Goal: Task Accomplishment & Management: Manage account settings

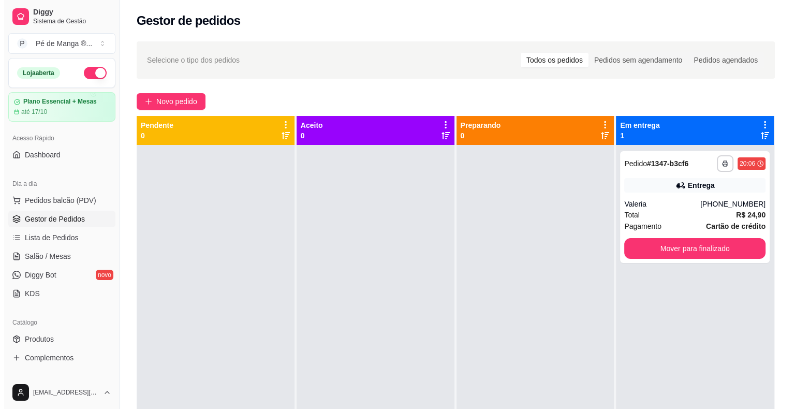
scroll to position [104, 0]
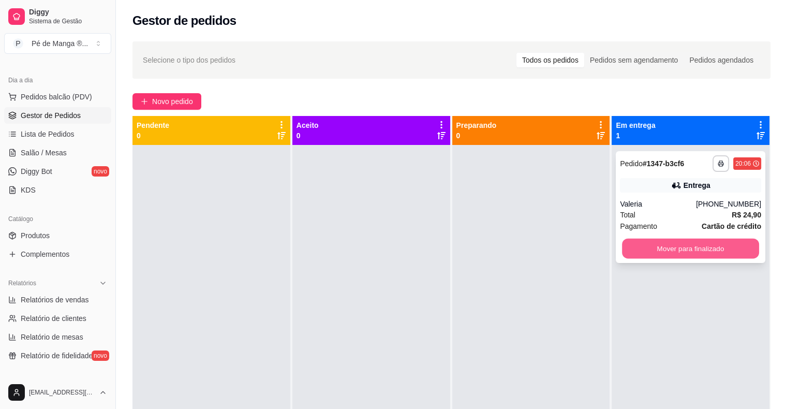
click at [645, 250] on button "Mover para finalizado" at bounding box center [690, 249] width 137 height 20
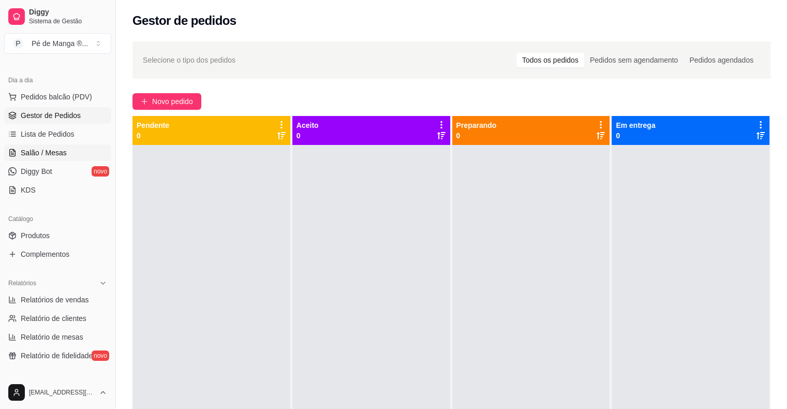
click at [72, 151] on link "Salão / Mesas" at bounding box center [57, 152] width 107 height 17
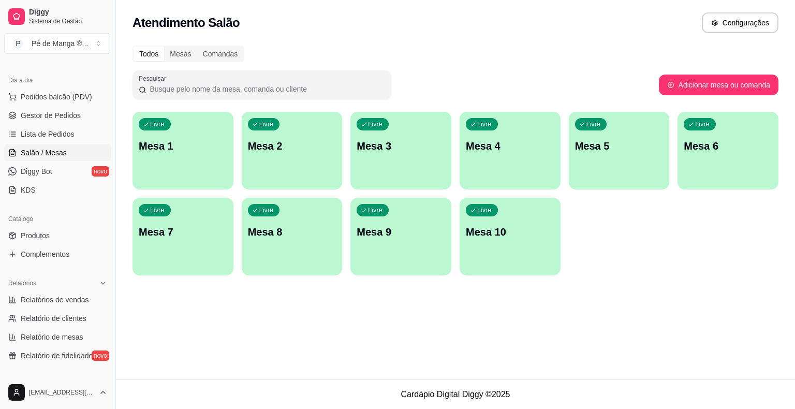
click at [211, 152] on p "Mesa 1" at bounding box center [183, 146] width 89 height 14
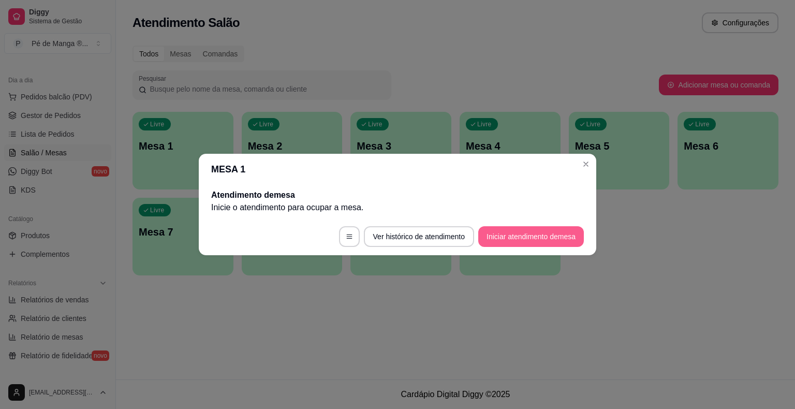
click at [530, 233] on button "Iniciar atendimento de mesa" at bounding box center [531, 236] width 106 height 21
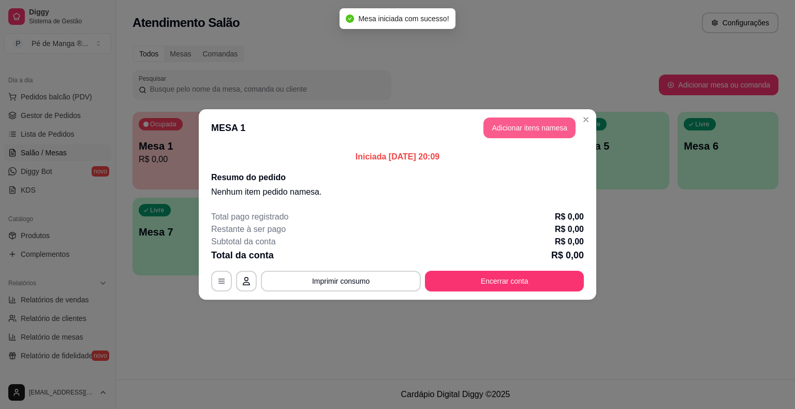
click at [540, 127] on button "Adicionar itens na mesa" at bounding box center [529, 127] width 92 height 21
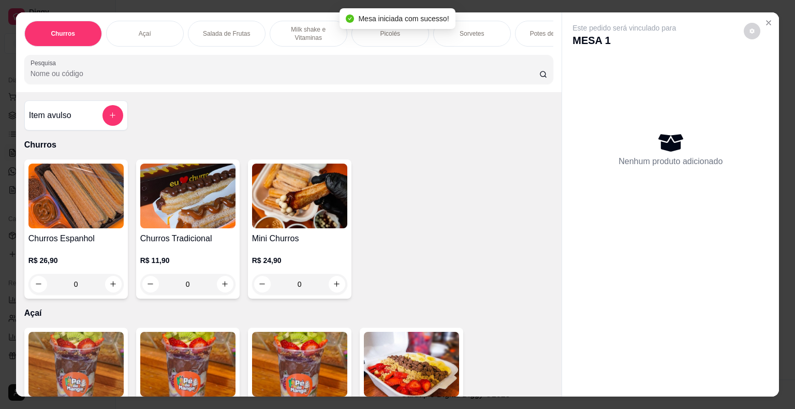
click at [167, 26] on div "Açaí" at bounding box center [145, 34] width 78 height 26
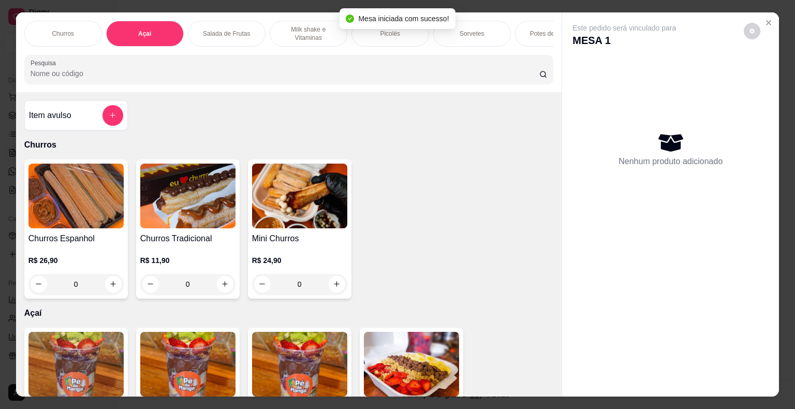
scroll to position [25, 0]
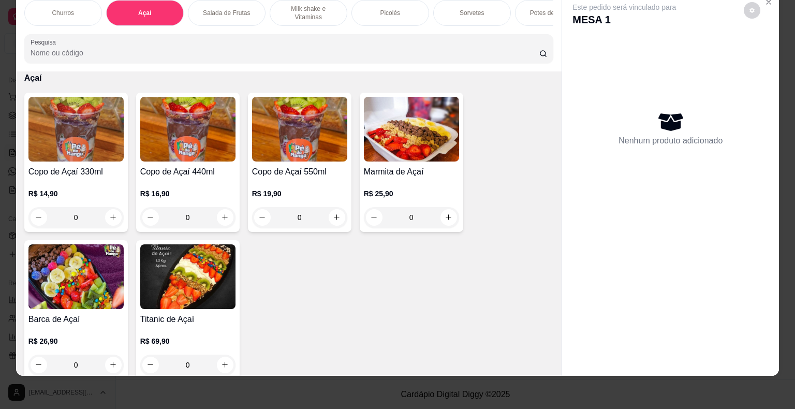
click at [83, 166] on h4 "Copo de Açaí 330ml" at bounding box center [75, 172] width 95 height 12
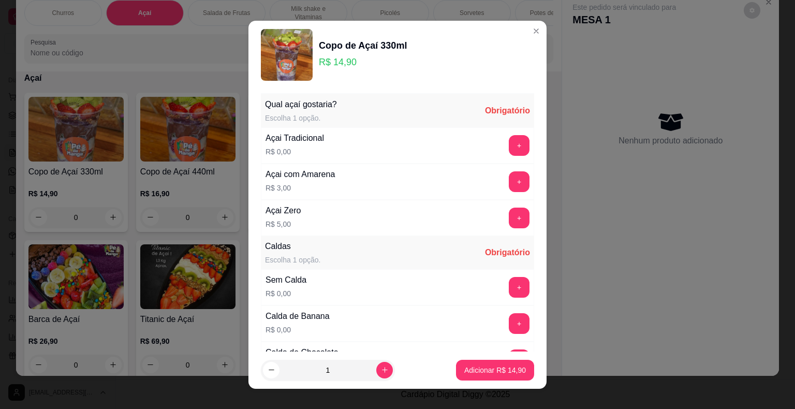
click at [510, 135] on div "+" at bounding box center [519, 145] width 29 height 21
click at [509, 144] on button "+" at bounding box center [519, 145] width 21 height 21
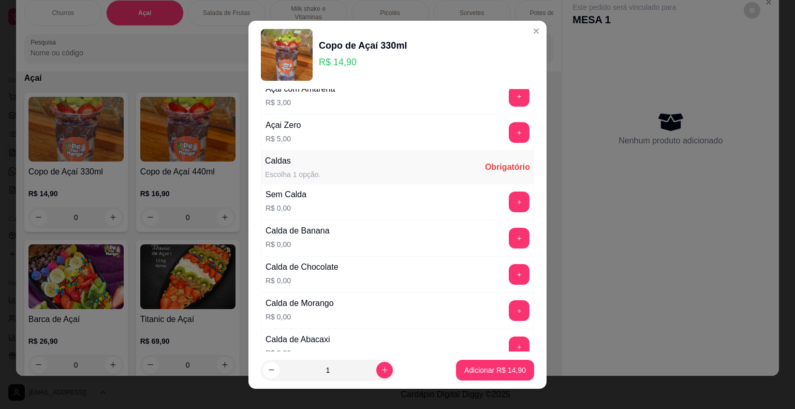
scroll to position [104, 0]
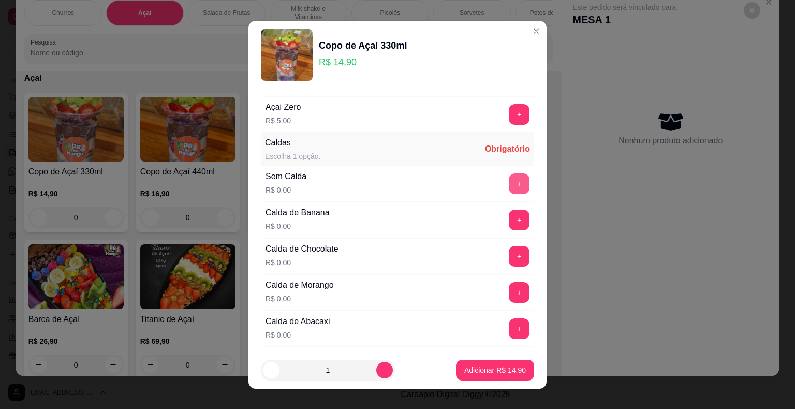
click at [509, 179] on button "+" at bounding box center [519, 183] width 21 height 21
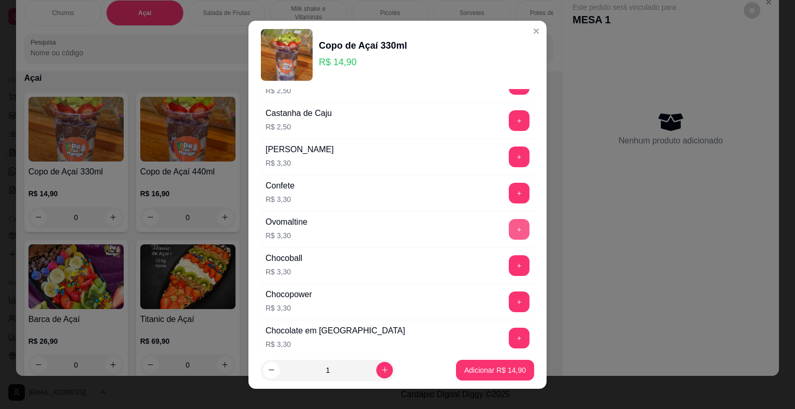
scroll to position [932, 0]
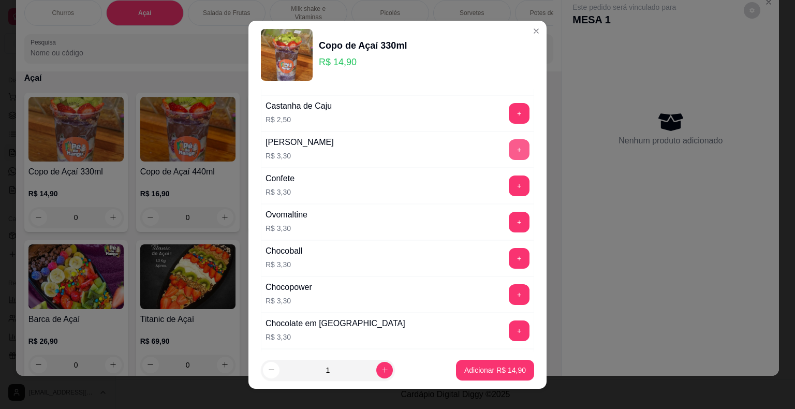
click at [509, 149] on button "+" at bounding box center [519, 149] width 21 height 21
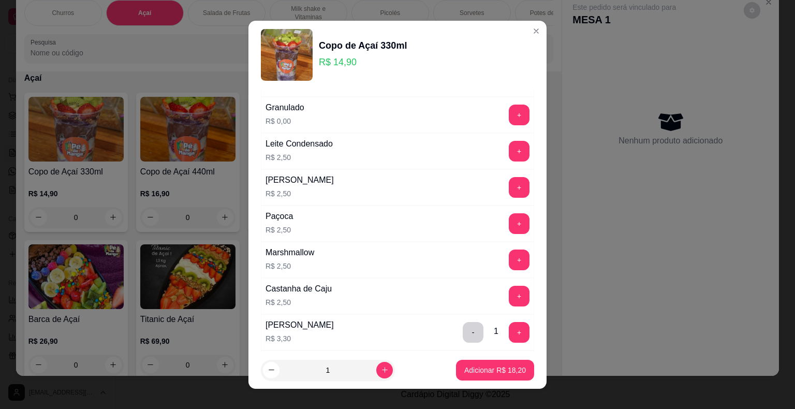
scroll to position [725, 0]
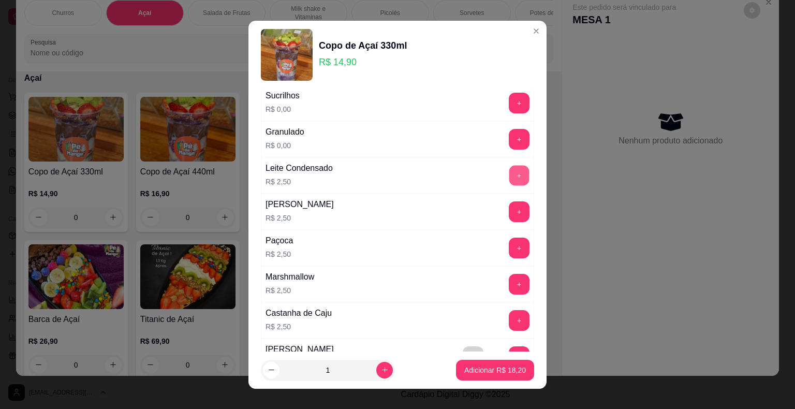
click at [509, 170] on button "+" at bounding box center [519, 175] width 20 height 20
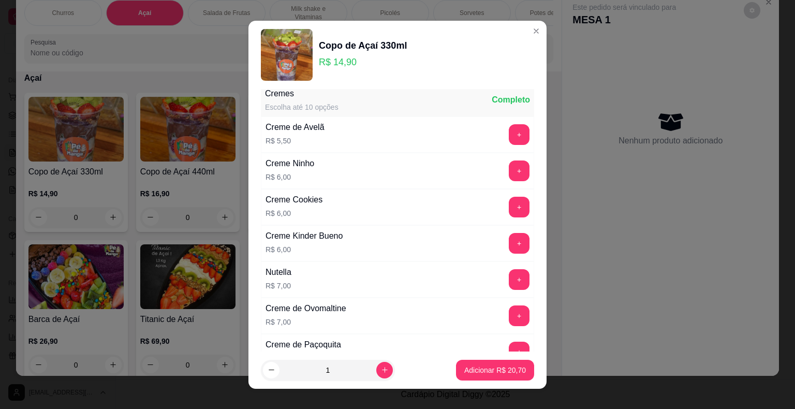
scroll to position [1501, 0]
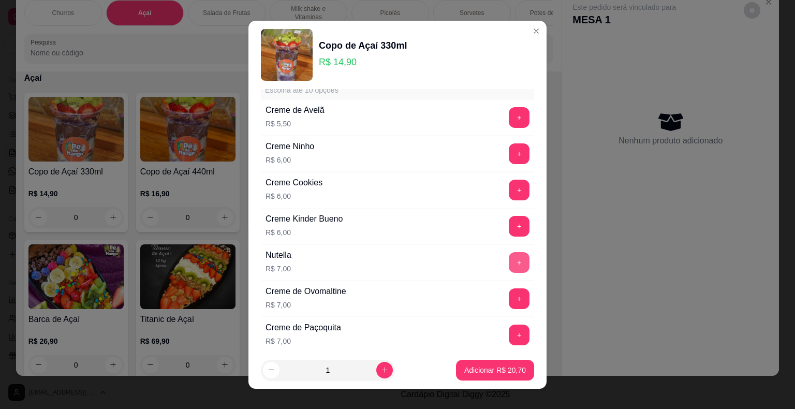
click at [509, 256] on button "+" at bounding box center [519, 262] width 21 height 21
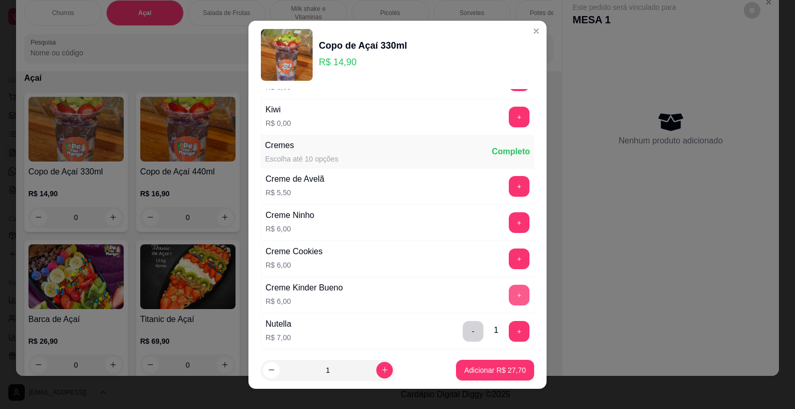
scroll to position [1294, 0]
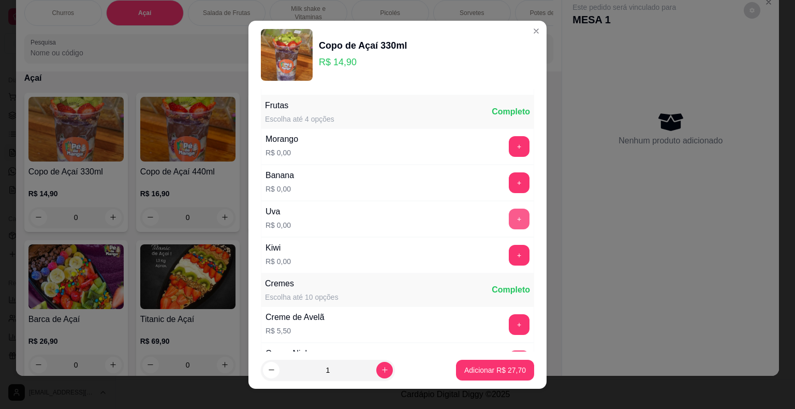
click at [509, 211] on button "+" at bounding box center [519, 219] width 21 height 21
click at [509, 136] on button "+" at bounding box center [519, 146] width 21 height 21
click at [469, 368] on p "Adicionar R$ 27,70" at bounding box center [495, 370] width 60 height 10
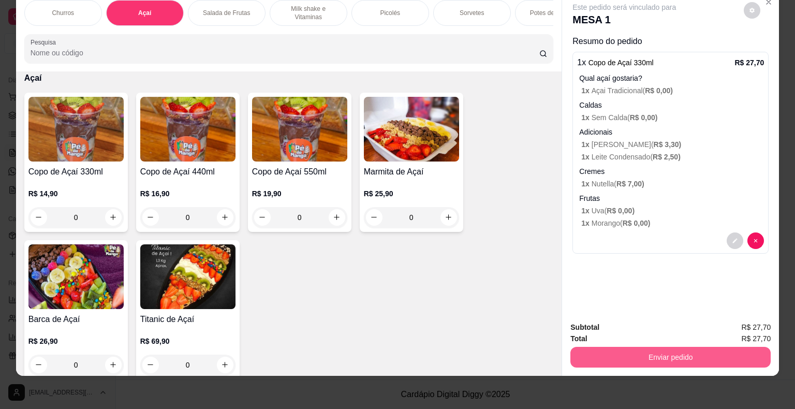
click at [677, 347] on button "Enviar pedido" at bounding box center [670, 357] width 200 height 21
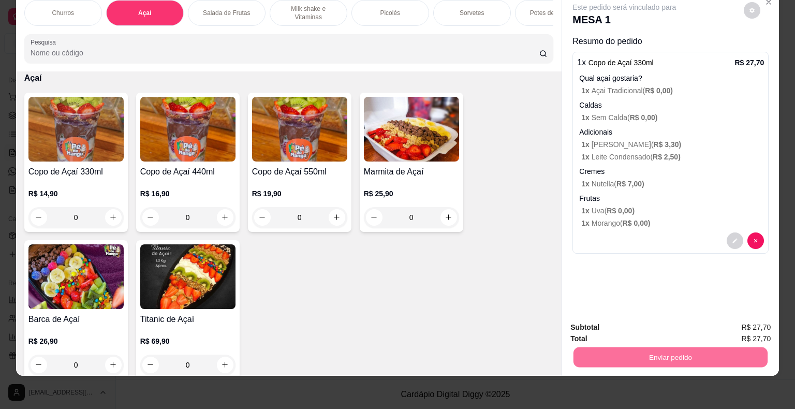
click at [731, 321] on button "Enviar pedido" at bounding box center [744, 324] width 58 height 20
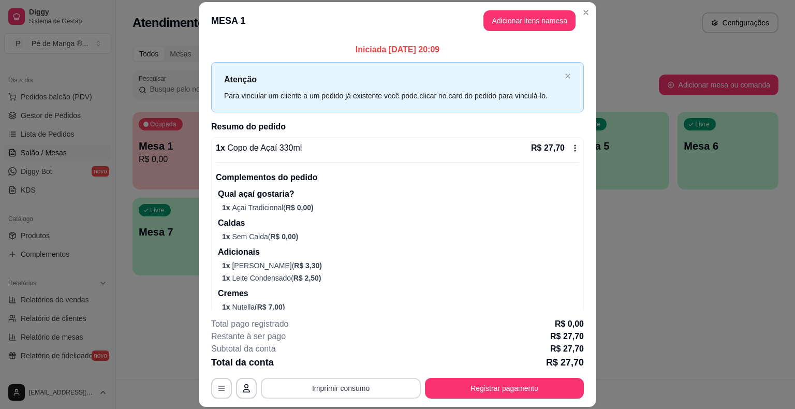
click at [327, 392] on button "Imprimir consumo" at bounding box center [341, 388] width 160 height 21
click at [338, 361] on button "IMPRESSORA" at bounding box center [340, 364] width 72 height 16
click at [555, 22] on button "Adicionar itens na mesa" at bounding box center [529, 20] width 92 height 21
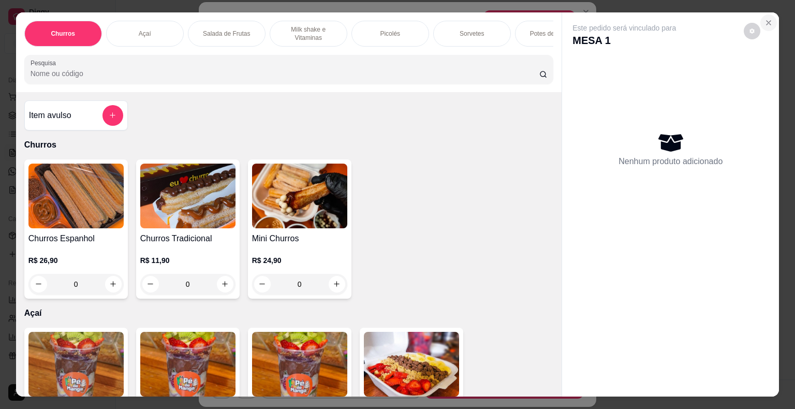
click at [765, 14] on button "Close" at bounding box center [768, 22] width 17 height 17
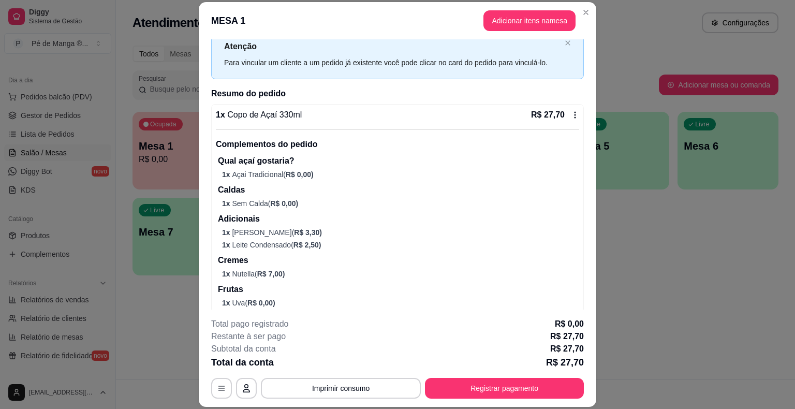
scroll to position [66, 0]
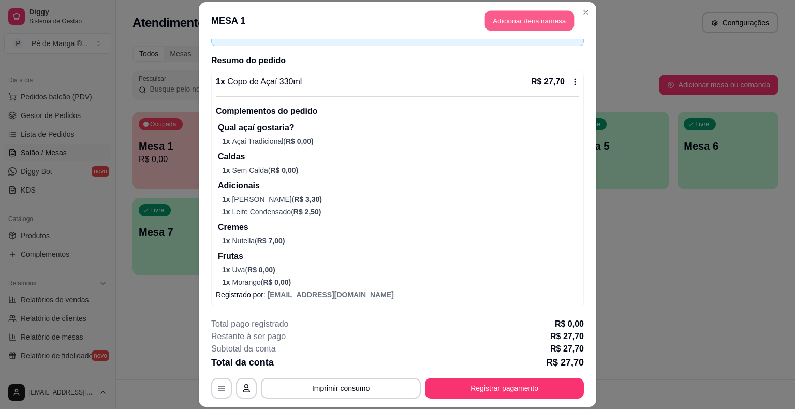
click at [571, 17] on header "MESA 1 Adicionar itens na mesa" at bounding box center [397, 20] width 397 height 37
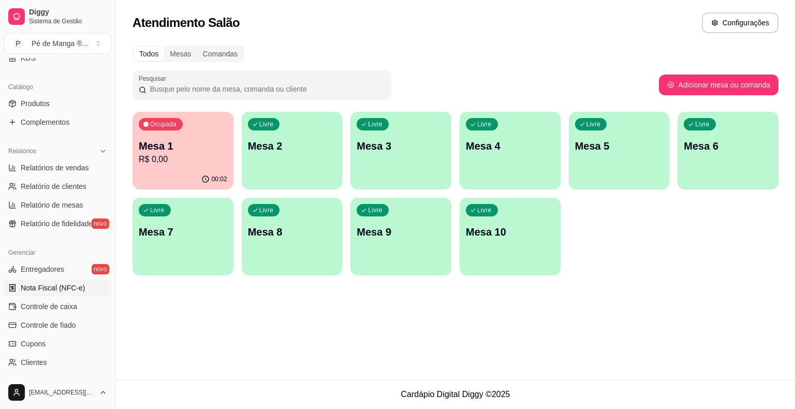
scroll to position [259, 0]
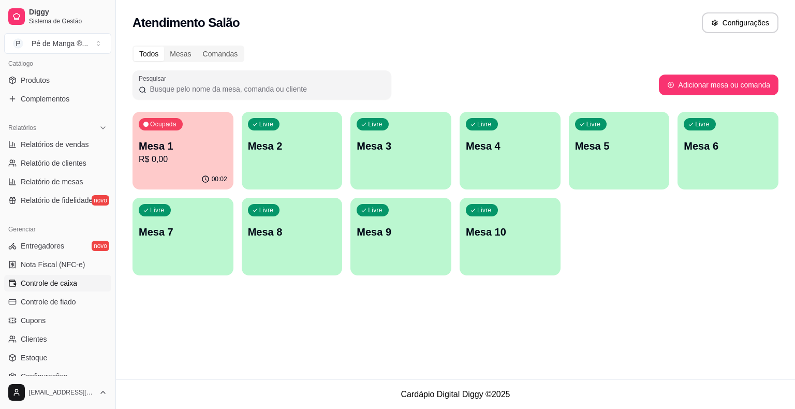
click at [84, 284] on link "Controle de caixa" at bounding box center [57, 283] width 107 height 17
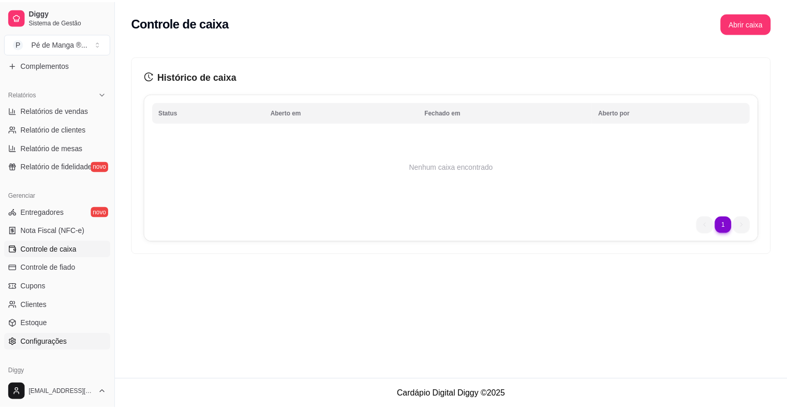
scroll to position [311, 0]
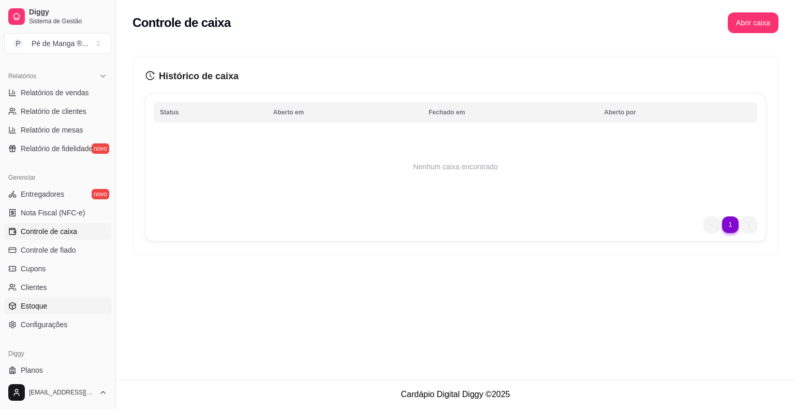
click at [66, 302] on link "Estoque" at bounding box center [57, 306] width 107 height 17
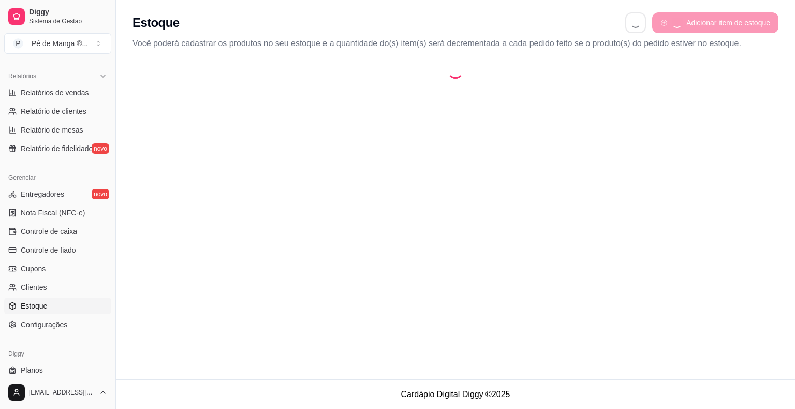
select select "QUANTITY_ORDER"
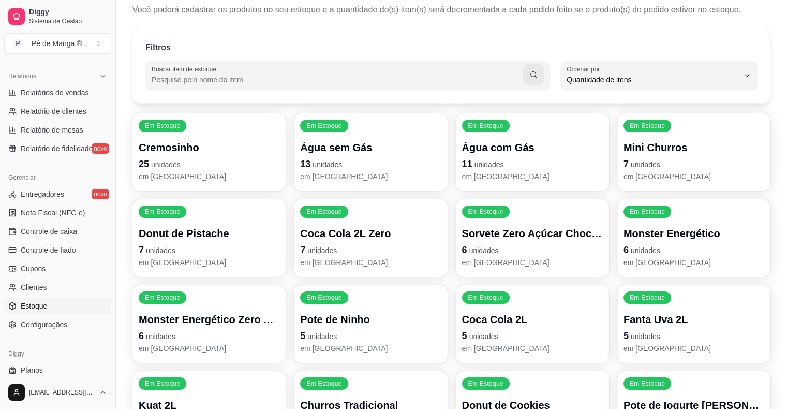
scroll to position [52, 0]
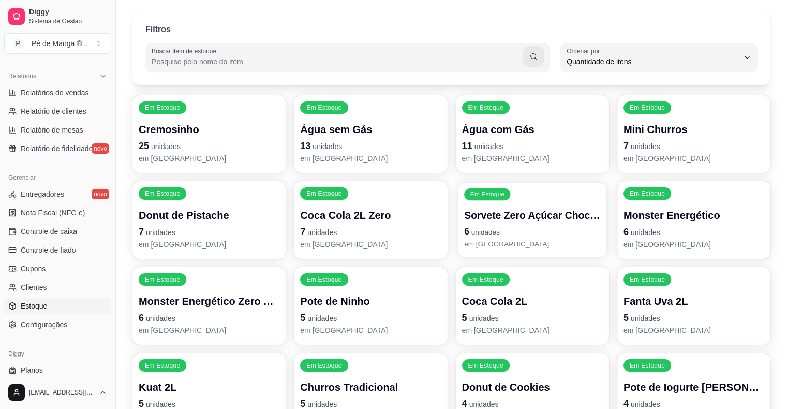
click at [558, 220] on p "Sorvete Zero Açúcar Chocolate" at bounding box center [532, 216] width 137 height 14
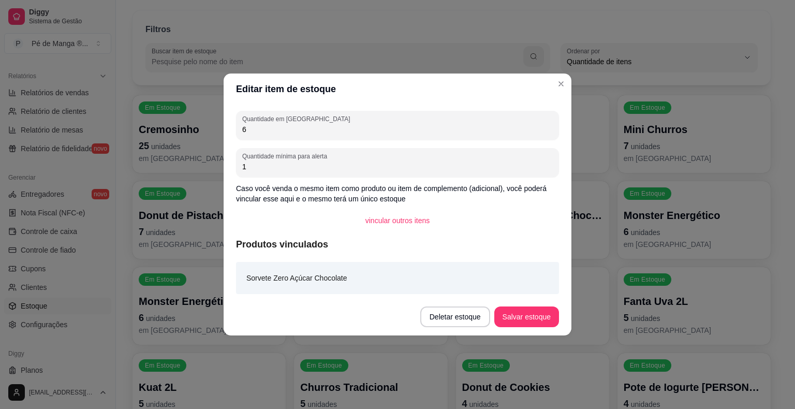
drag, startPoint x: 251, startPoint y: 131, endPoint x: 217, endPoint y: 137, distance: 34.6
click at [217, 137] on div "Editar item de estoque Quantidade em estoque 6 Quantidade mínima para alerta 1 …" at bounding box center [397, 204] width 795 height 409
type input "5"
click at [544, 324] on button "Salvar estoque" at bounding box center [526, 317] width 63 height 20
click at [507, 313] on button "Salvar estoque" at bounding box center [526, 316] width 65 height 21
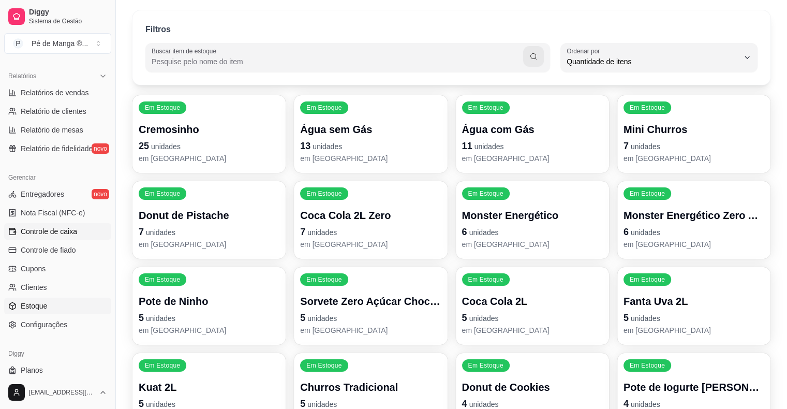
click at [72, 237] on link "Controle de caixa" at bounding box center [57, 231] width 107 height 17
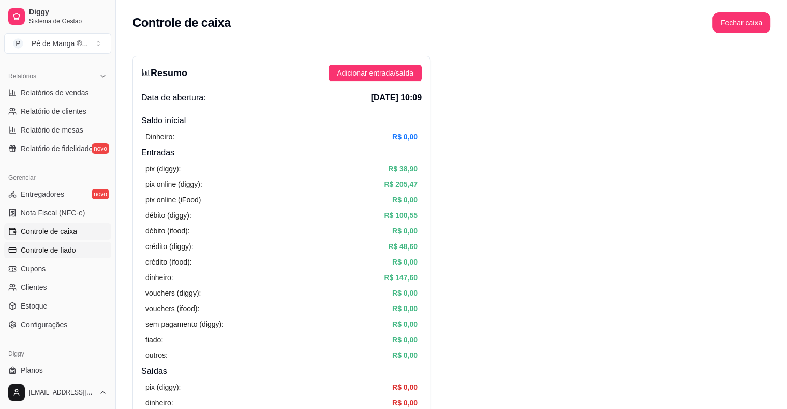
click at [62, 257] on link "Controle de fiado" at bounding box center [57, 250] width 107 height 17
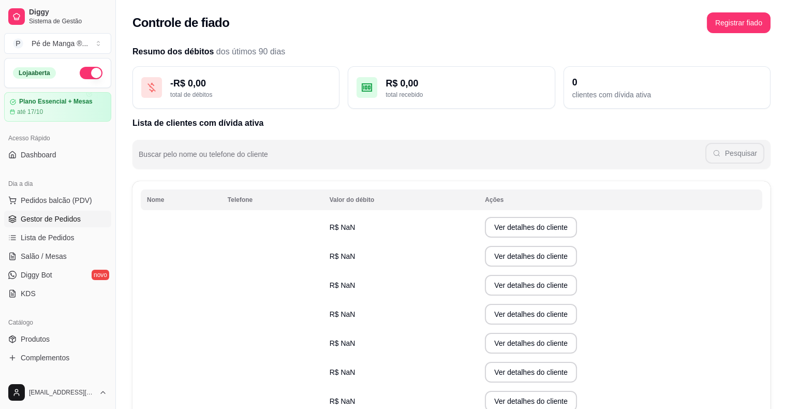
click at [72, 215] on span "Gestor de Pedidos" at bounding box center [51, 219] width 60 height 10
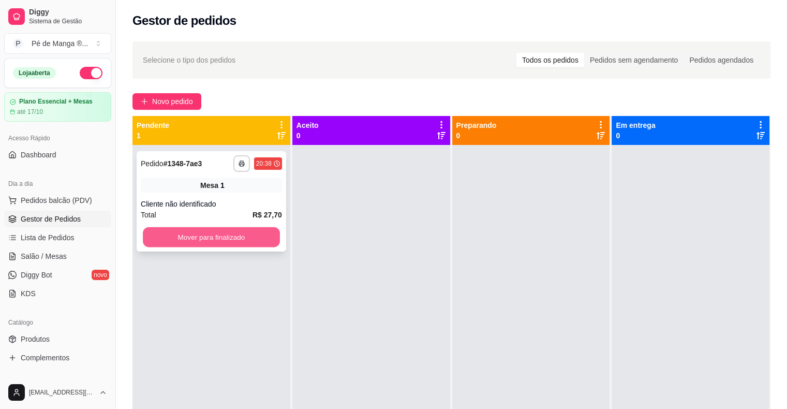
click at [228, 232] on button "Mover para finalizado" at bounding box center [211, 237] width 137 height 20
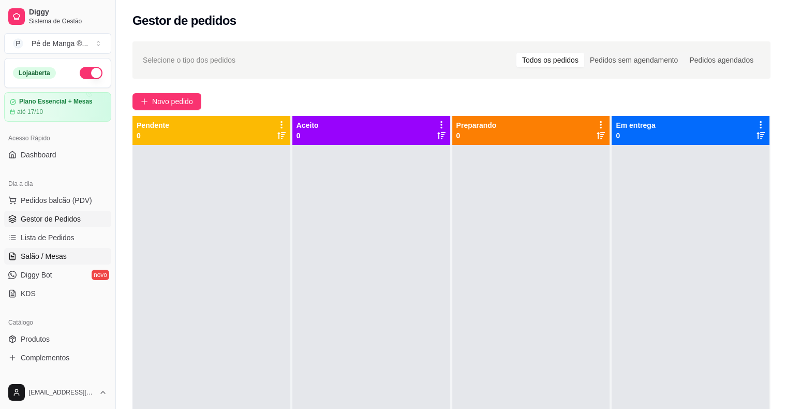
click at [86, 256] on link "Salão / Mesas" at bounding box center [57, 256] width 107 height 17
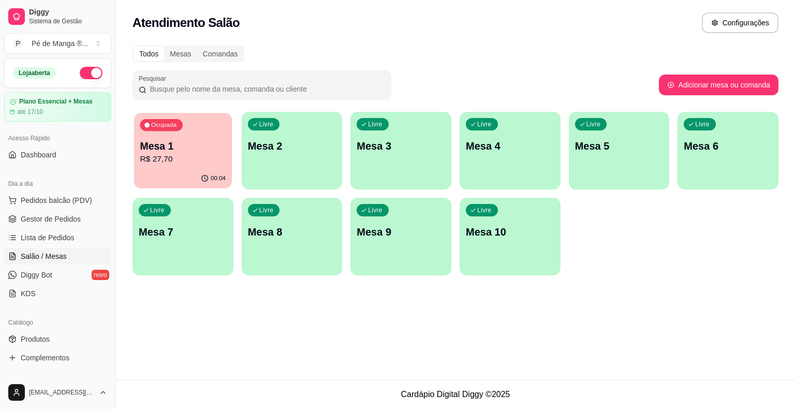
click at [194, 163] on p "R$ 27,70" at bounding box center [183, 159] width 86 height 12
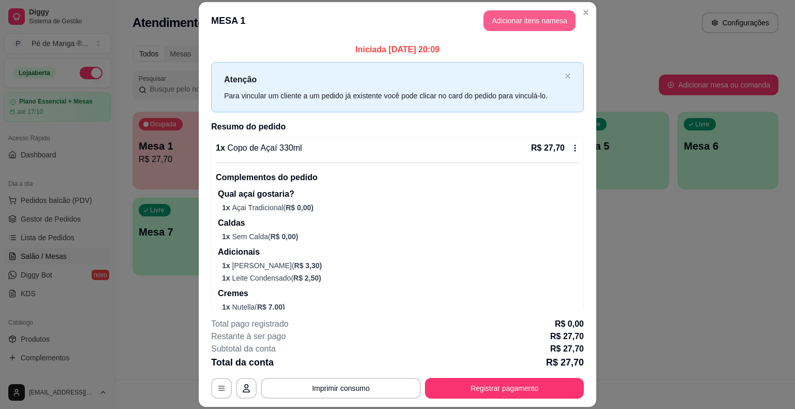
click at [535, 13] on button "Adicionar itens na mesa" at bounding box center [529, 20] width 92 height 21
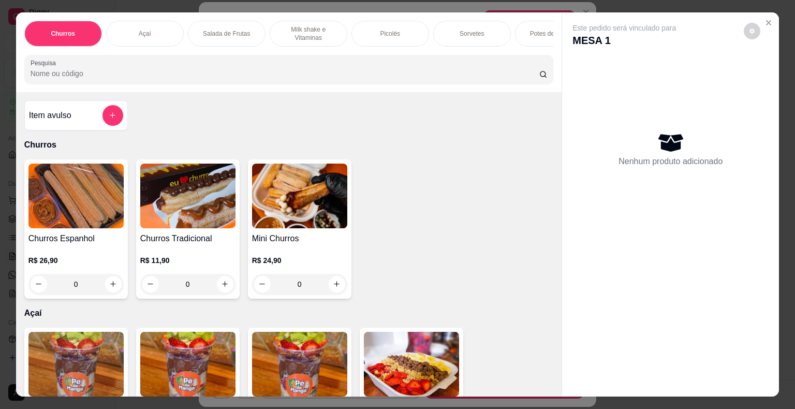
click at [335, 26] on div "Milk shake e Vitaminas" at bounding box center [309, 34] width 78 height 26
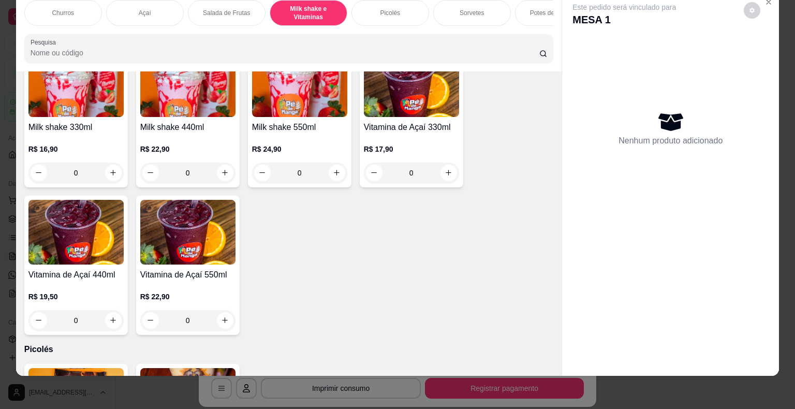
scroll to position [646, 0]
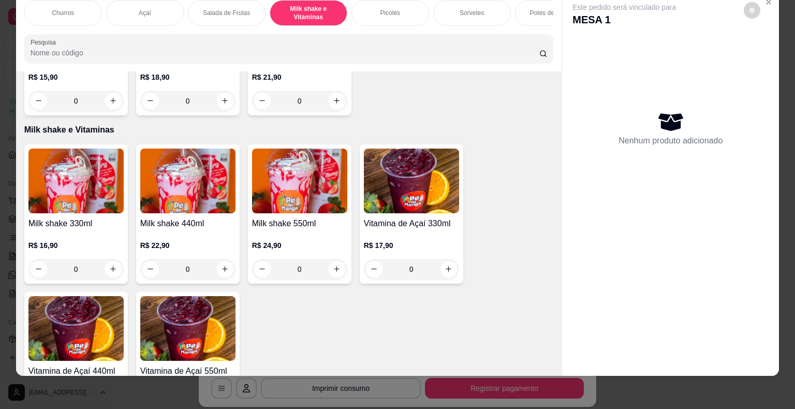
click at [88, 242] on p "R$ 16,90" at bounding box center [75, 245] width 95 height 10
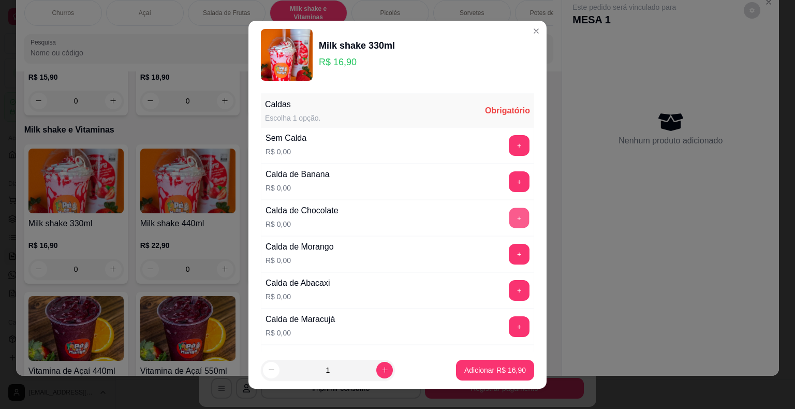
click at [509, 227] on button "+" at bounding box center [519, 218] width 20 height 20
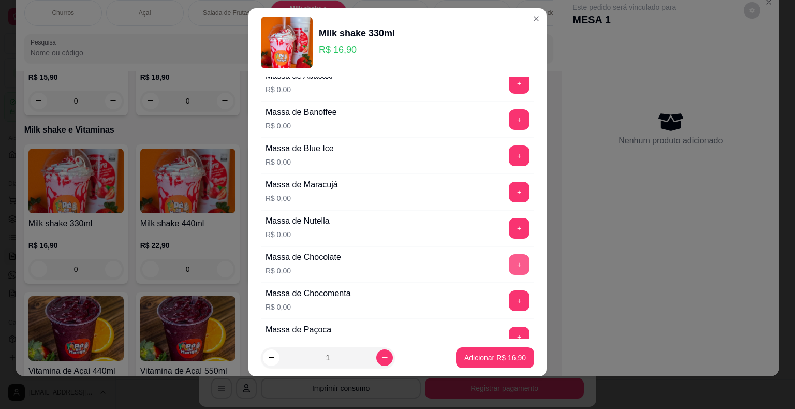
scroll to position [872, 0]
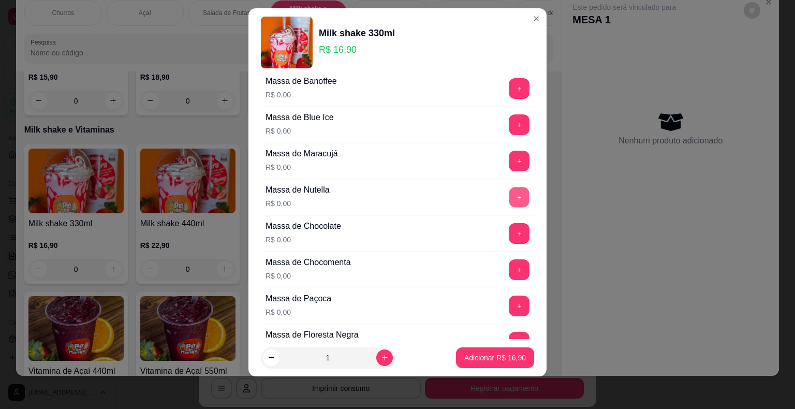
click at [509, 189] on button "+" at bounding box center [519, 197] width 20 height 20
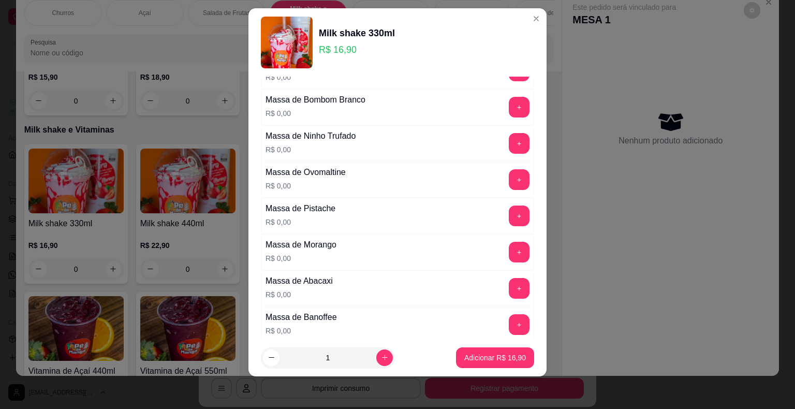
scroll to position [613, 0]
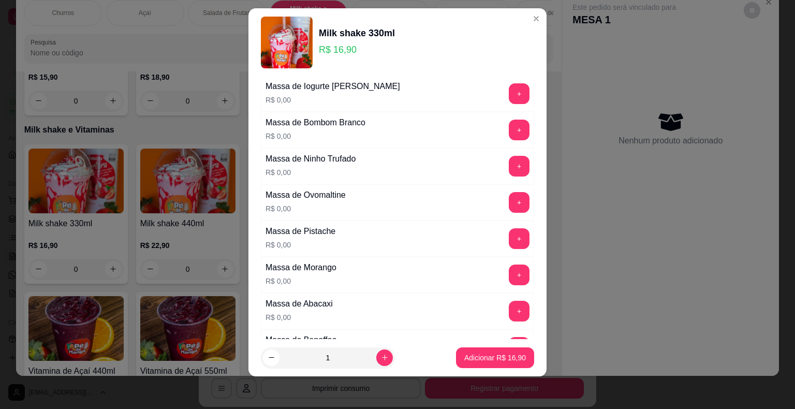
click at [513, 164] on div "+" at bounding box center [519, 166] width 29 height 21
click at [509, 163] on button "+" at bounding box center [519, 166] width 20 height 20
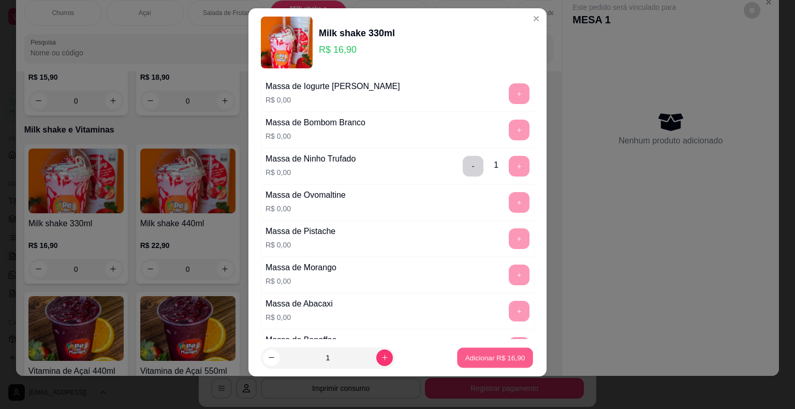
click at [510, 359] on p "Adicionar R$ 16,90" at bounding box center [495, 357] width 60 height 10
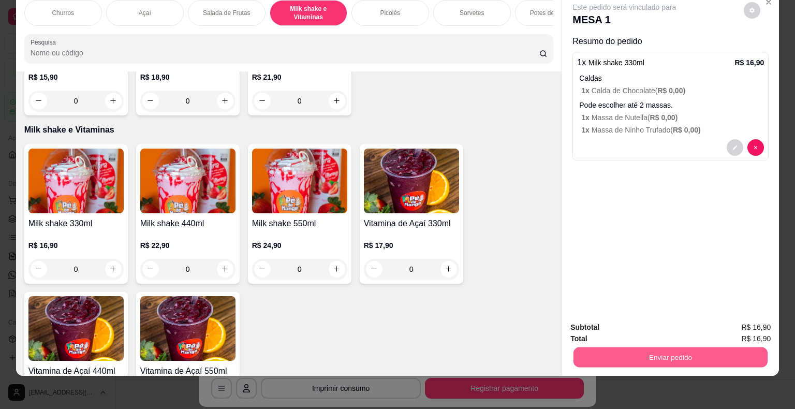
click at [653, 351] on button "Enviar pedido" at bounding box center [670, 357] width 194 height 20
click at [733, 328] on button "Enviar pedido" at bounding box center [744, 324] width 58 height 20
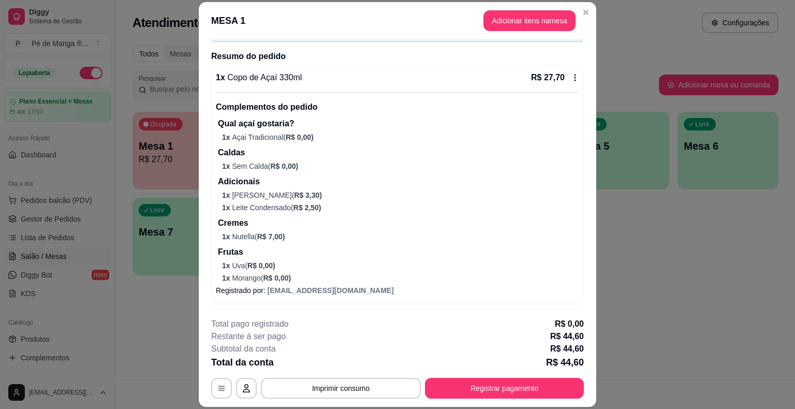
scroll to position [209, 0]
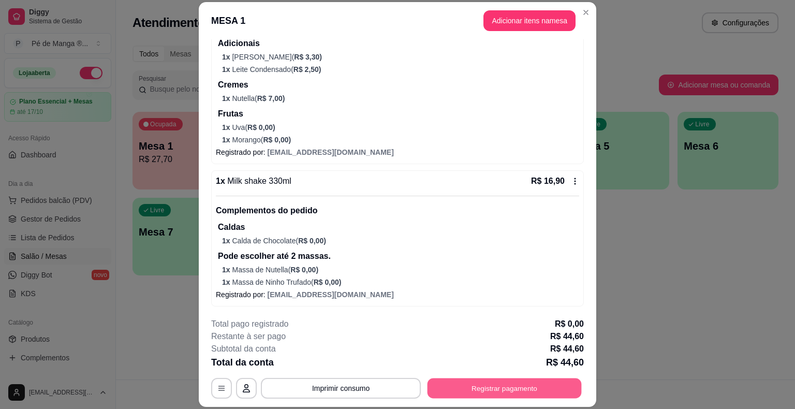
click at [510, 386] on button "Registrar pagamento" at bounding box center [504, 388] width 154 height 20
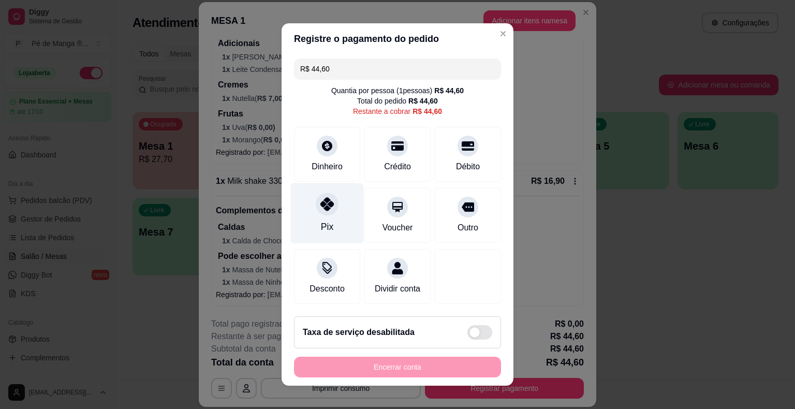
click at [332, 221] on div "Pix" at bounding box center [327, 213] width 73 height 61
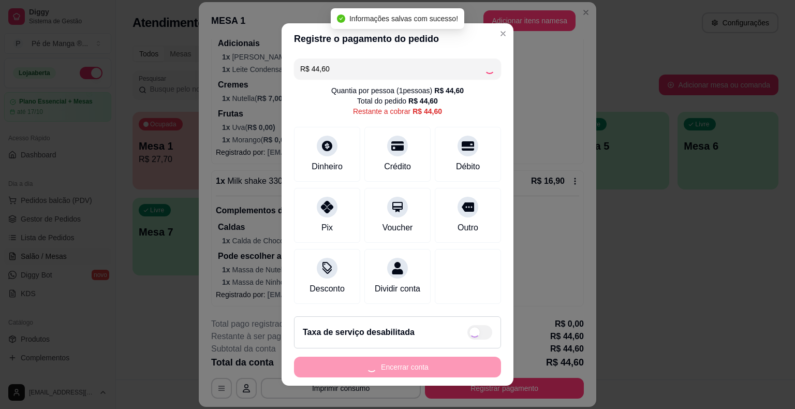
type input "R$ 0,00"
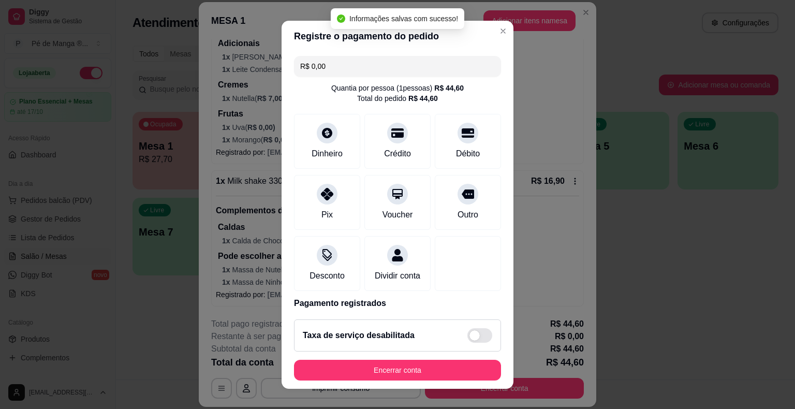
drag, startPoint x: 358, startPoint y: 359, endPoint x: 363, endPoint y: 355, distance: 6.2
click at [362, 355] on footer "Taxa de serviço desabilitada Encerrar conta" at bounding box center [398, 350] width 232 height 78
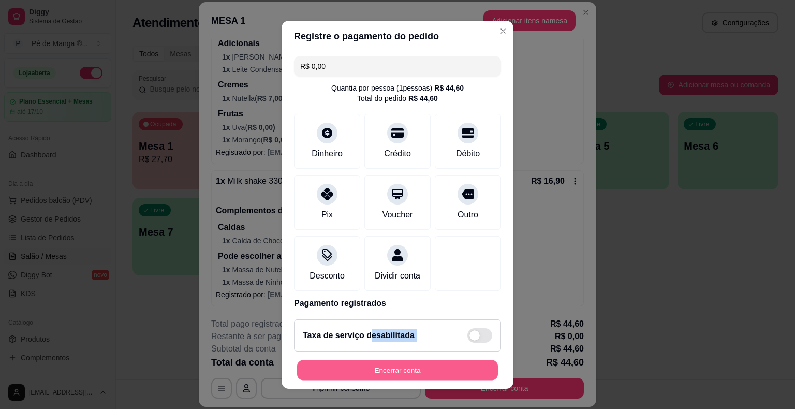
click at [376, 365] on button "Encerrar conta" at bounding box center [397, 370] width 201 height 20
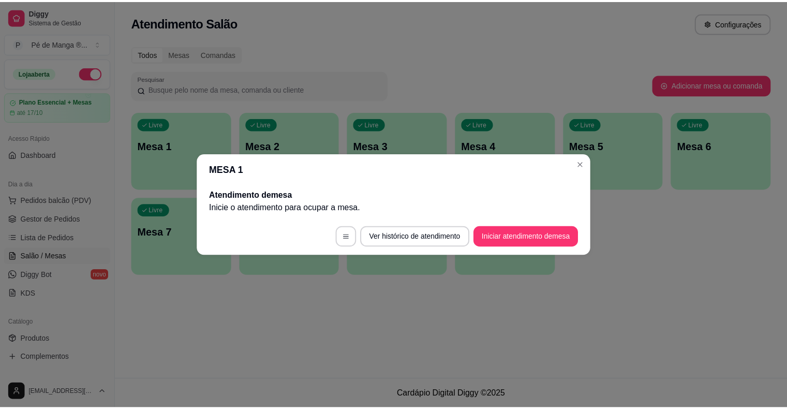
scroll to position [0, 0]
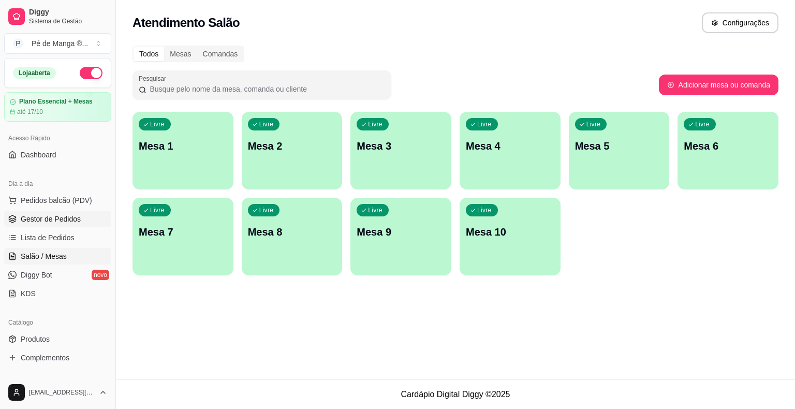
click at [81, 216] on link "Gestor de Pedidos" at bounding box center [57, 219] width 107 height 17
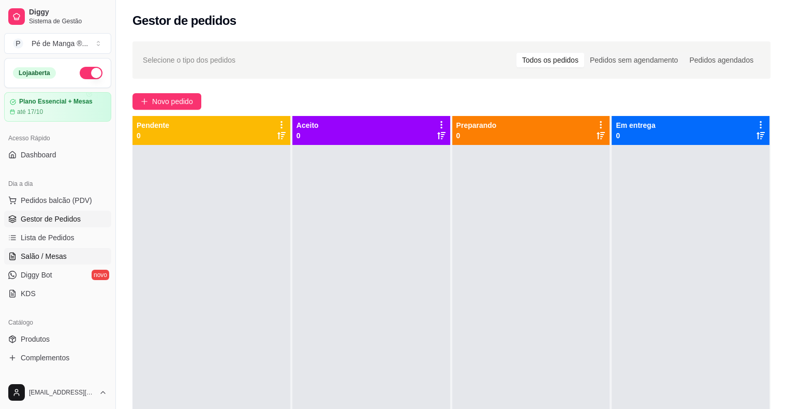
click at [41, 259] on span "Salão / Mesas" at bounding box center [44, 256] width 46 height 10
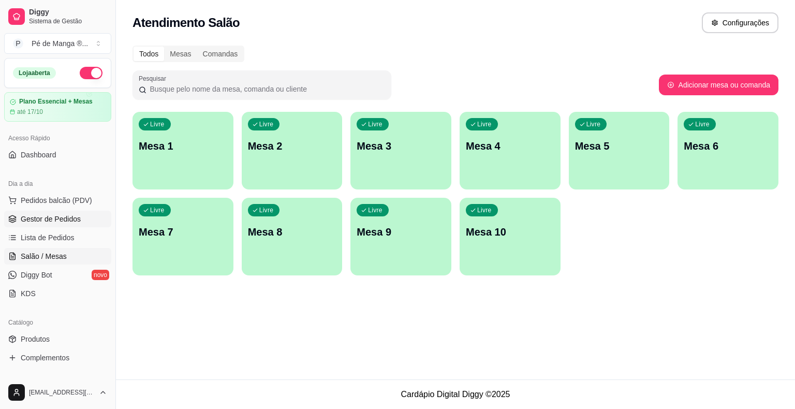
click at [63, 212] on link "Gestor de Pedidos" at bounding box center [57, 219] width 107 height 17
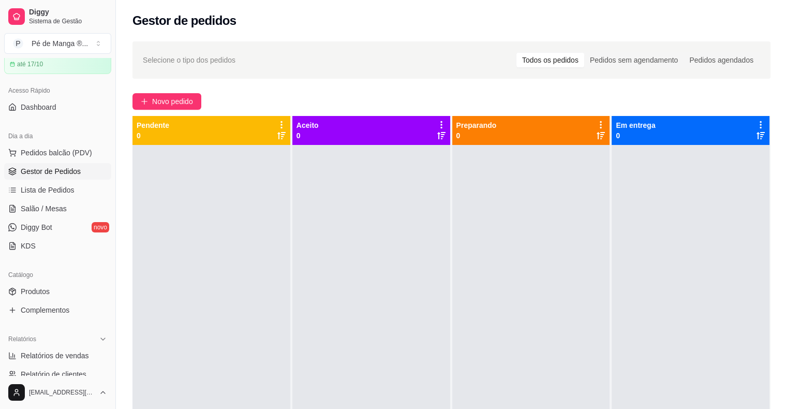
scroll to position [155, 0]
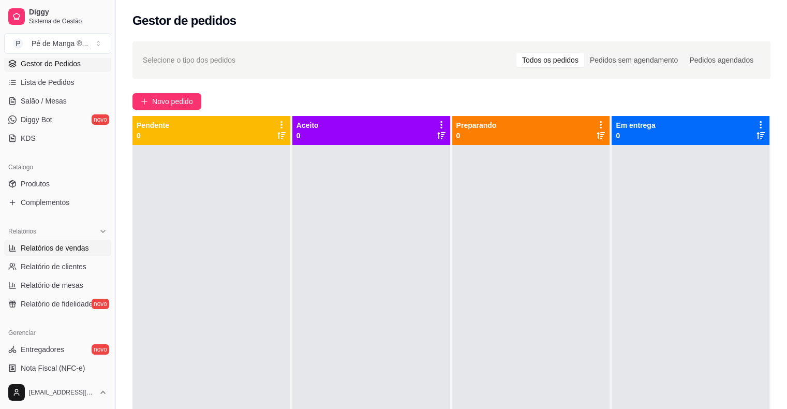
click at [82, 243] on span "Relatórios de vendas" at bounding box center [55, 248] width 68 height 10
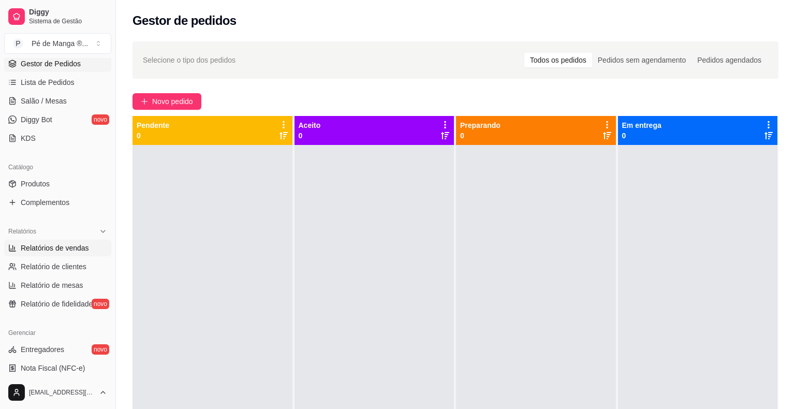
select select "ALL"
select select "0"
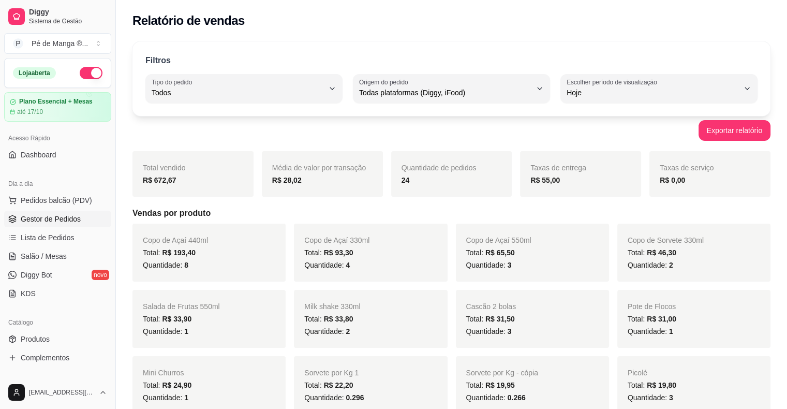
click at [64, 219] on span "Gestor de Pedidos" at bounding box center [51, 219] width 60 height 10
